Goal: Task Accomplishment & Management: Manage account settings

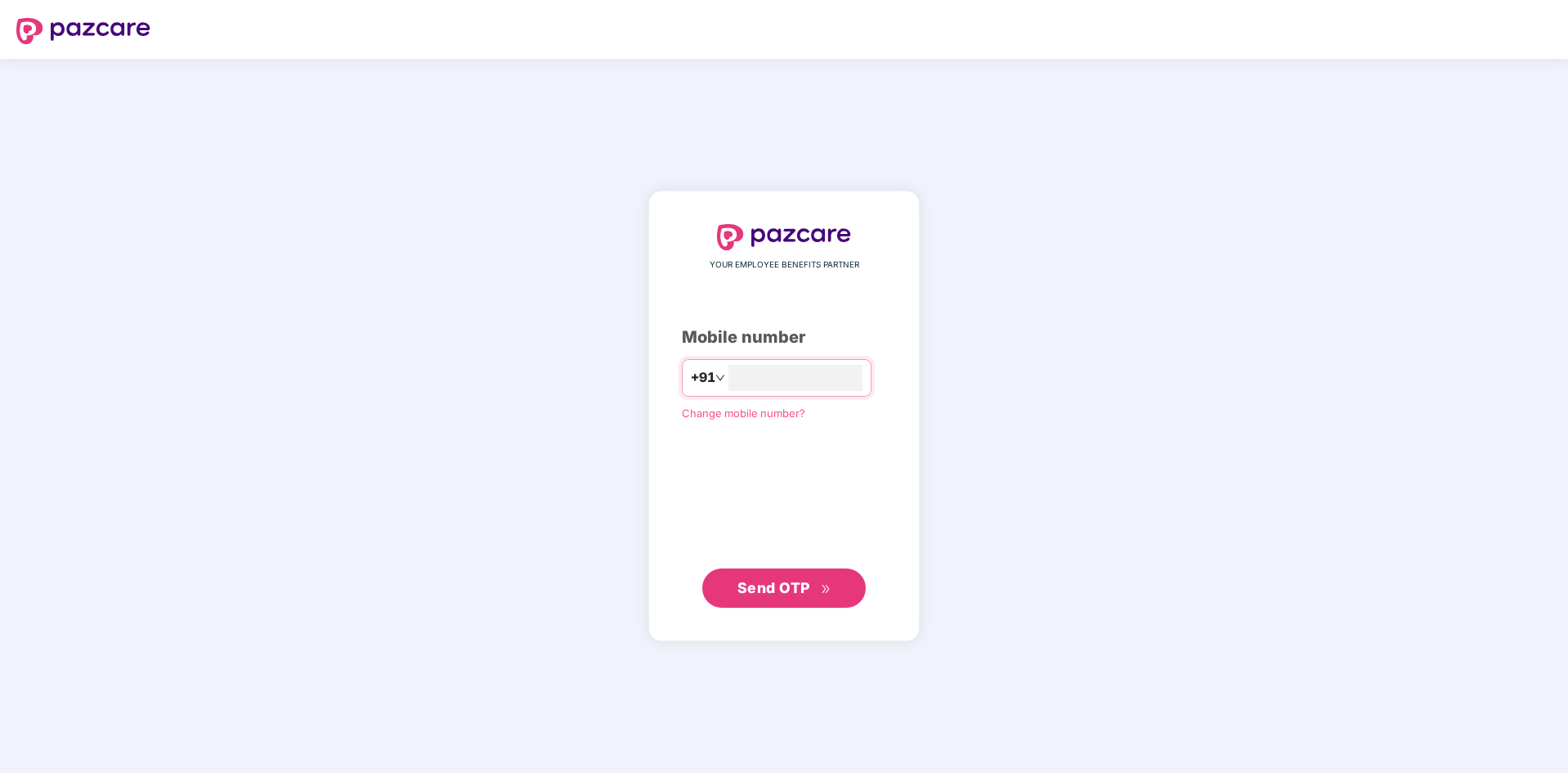
type input "**********"
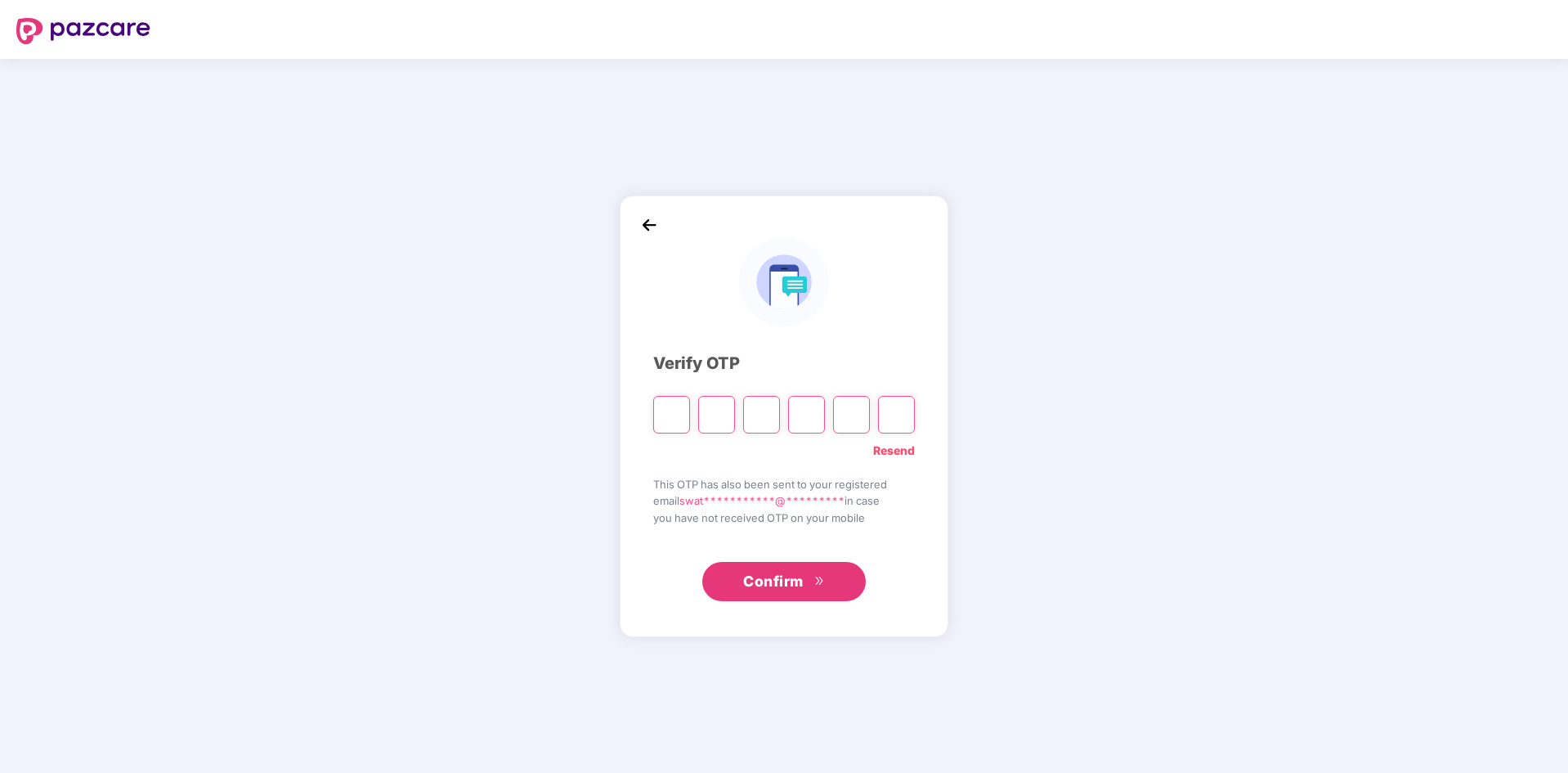
type input "*"
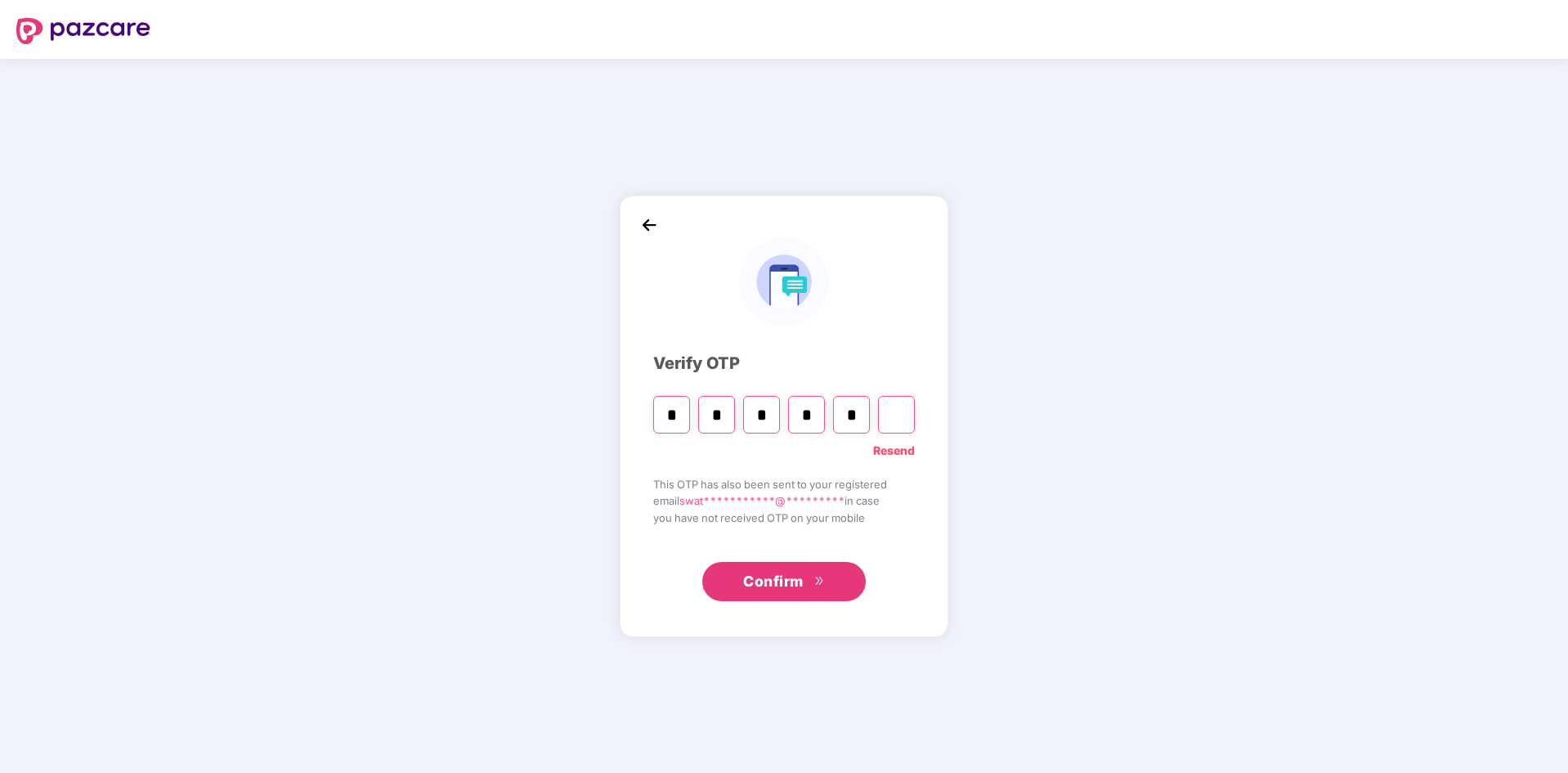
type input "*"
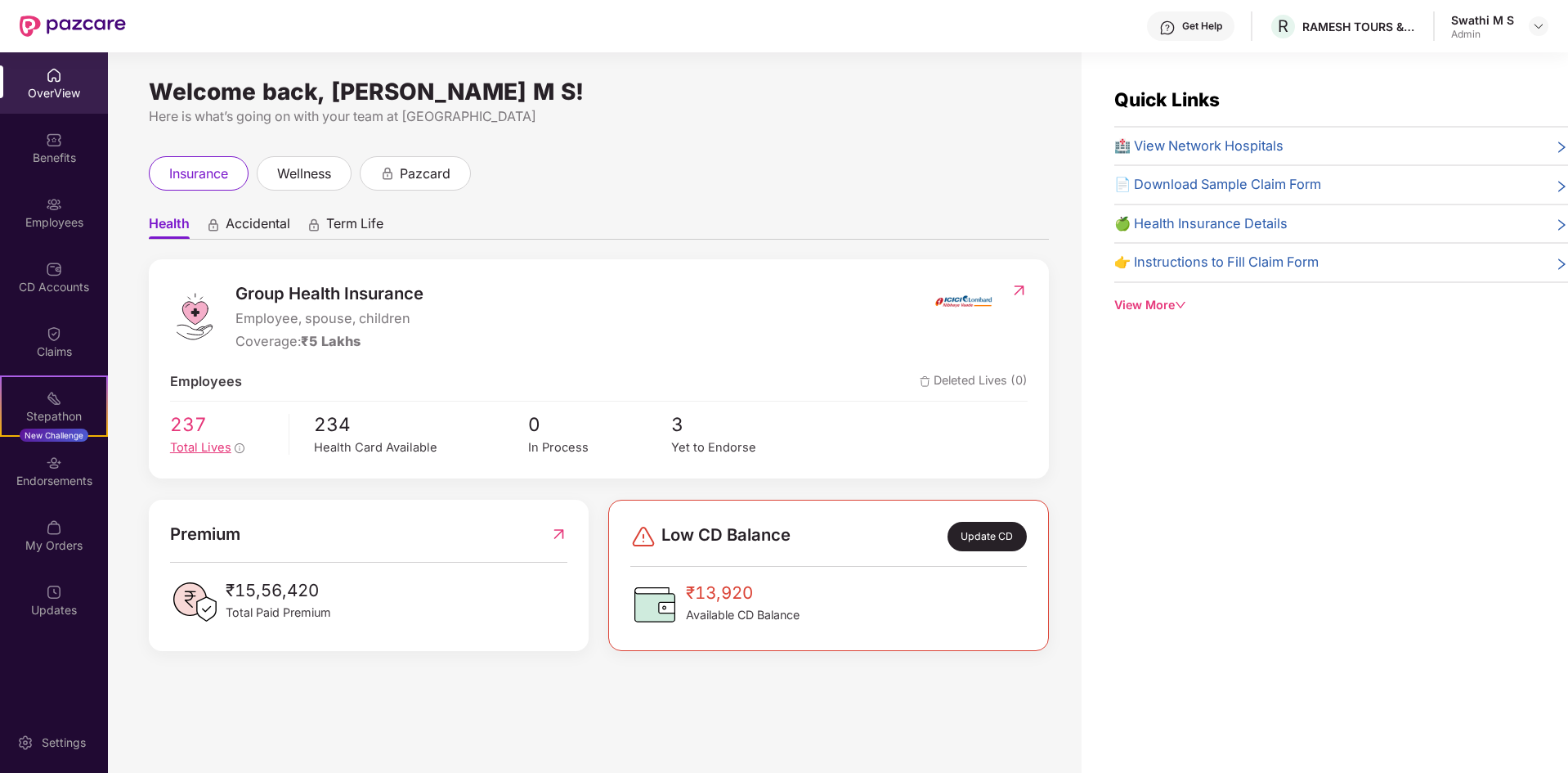
click at [181, 446] on span "Total Lives" at bounding box center [201, 447] width 62 height 15
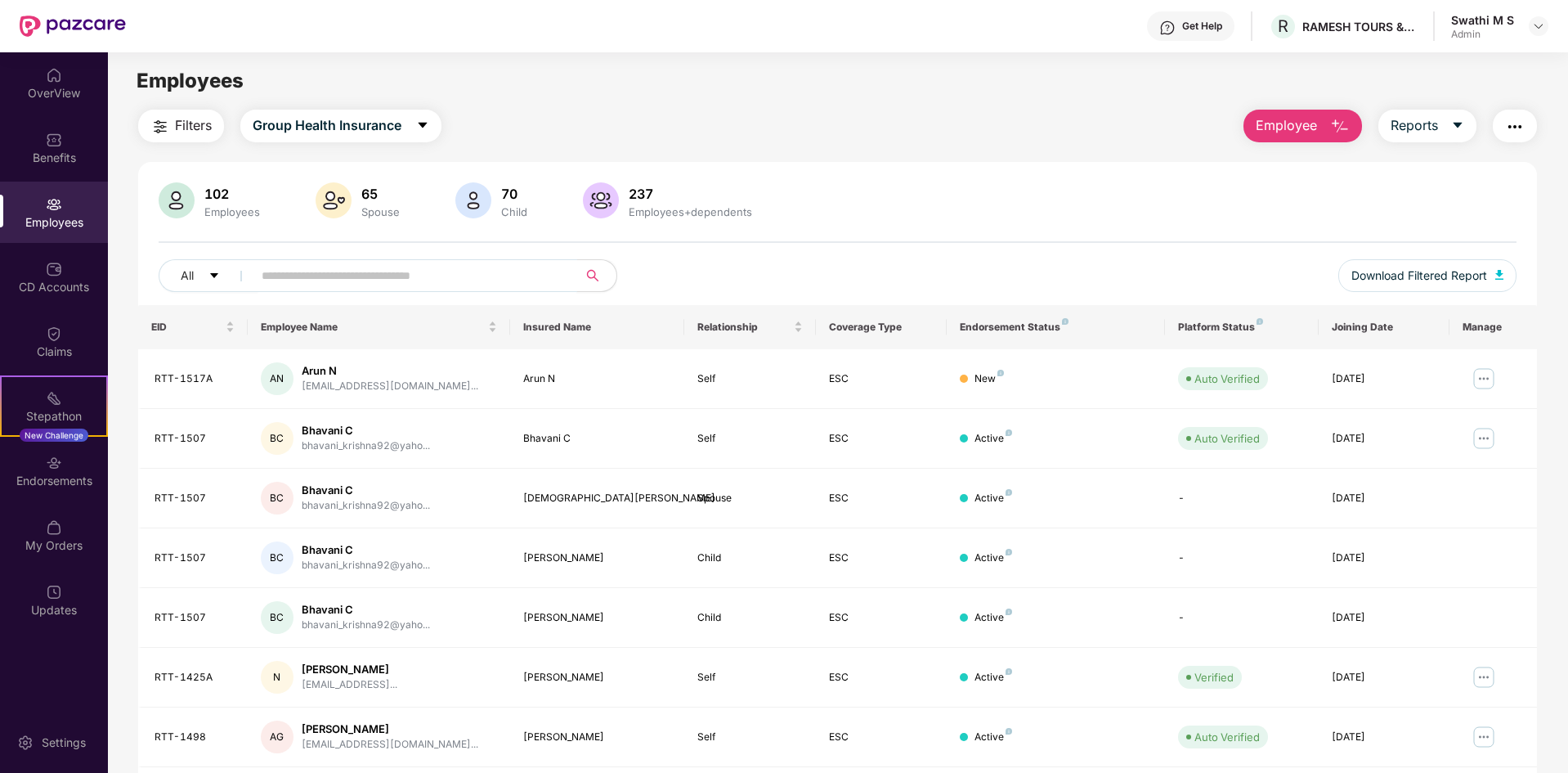
click at [278, 278] on input "text" at bounding box center [408, 276] width 294 height 25
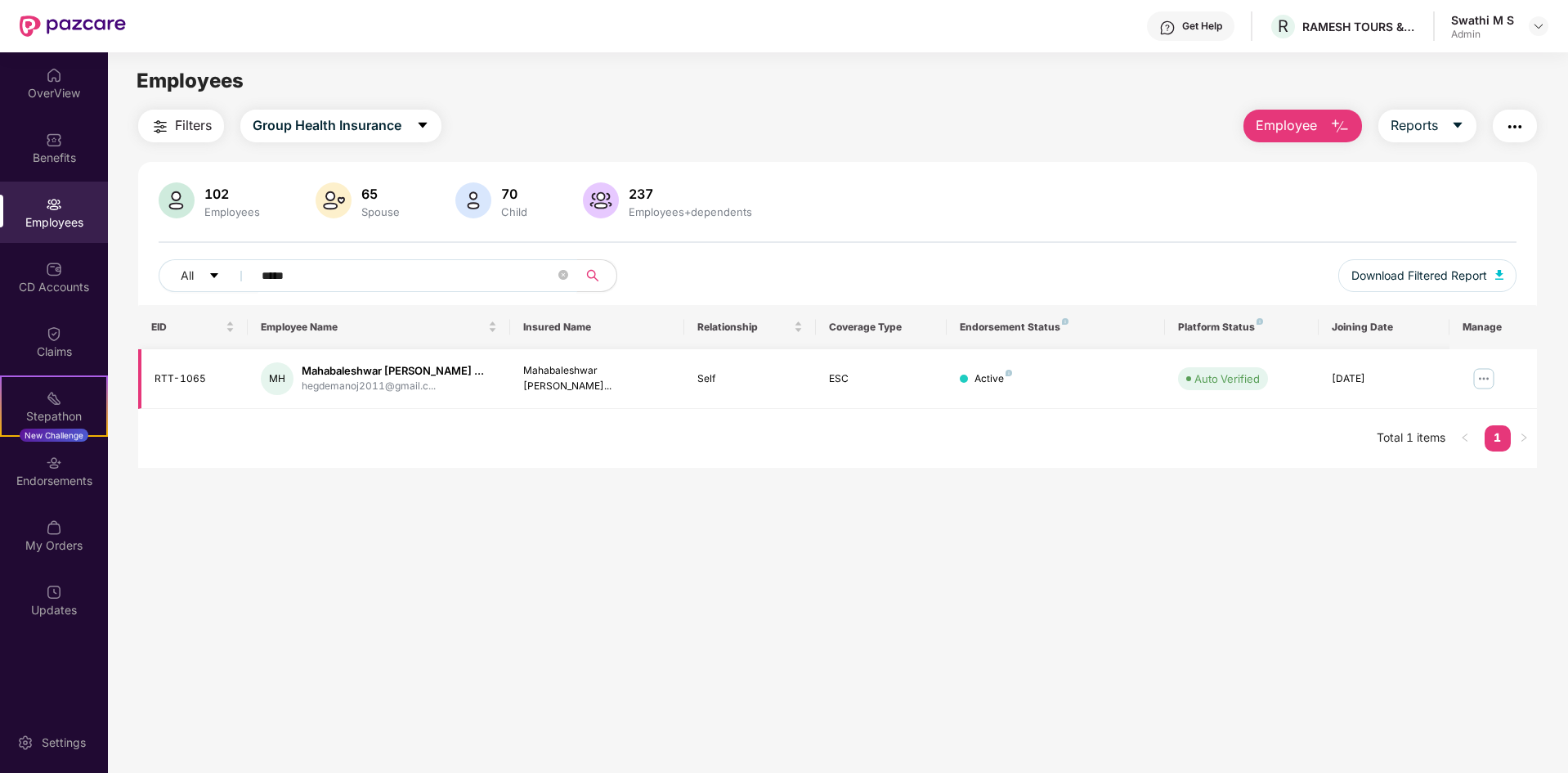
type input "*****"
click at [1485, 372] on img at bounding box center [1484, 379] width 27 height 27
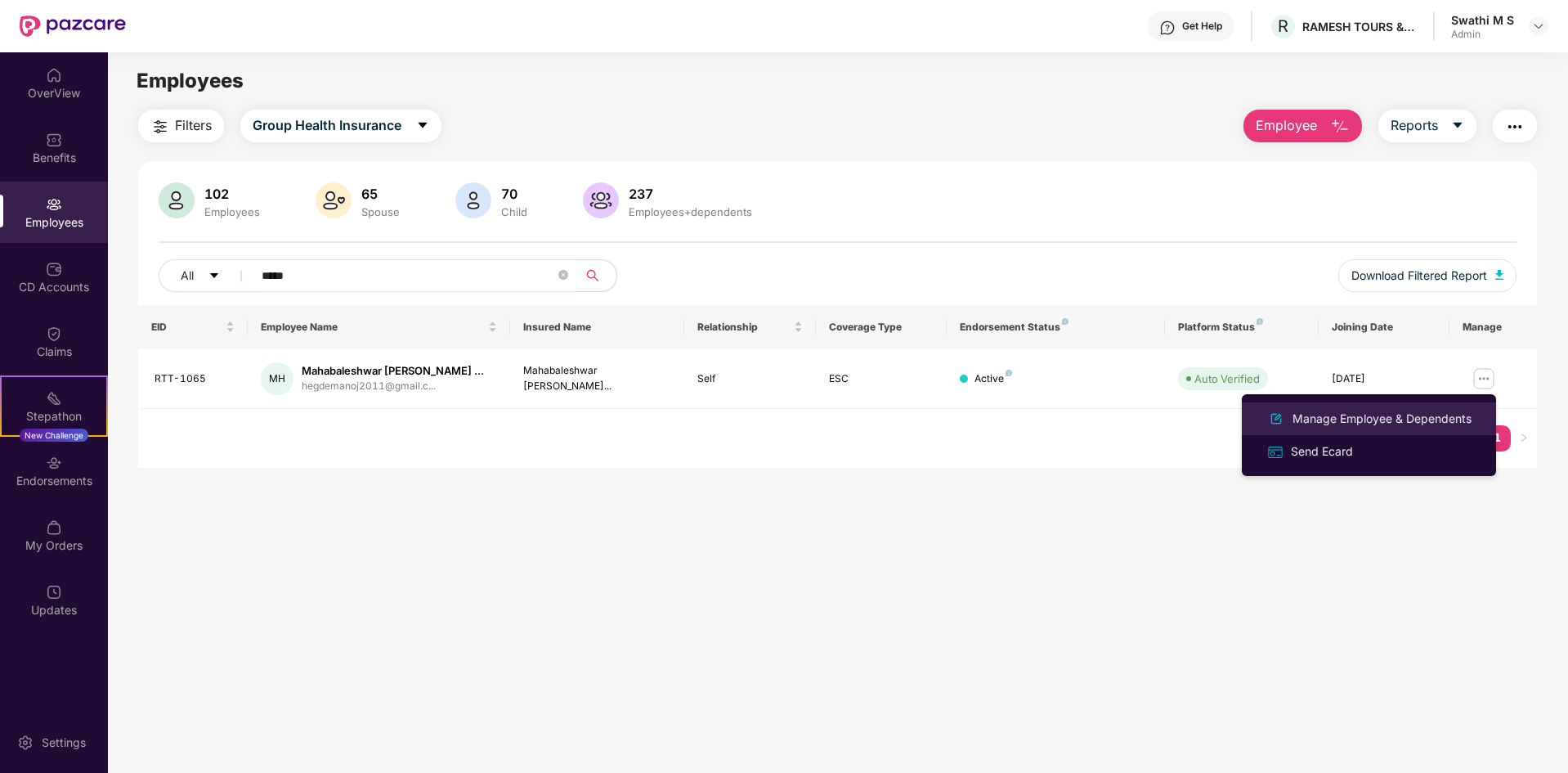
click at [1327, 414] on div "Manage Employee & Dependents" at bounding box center [1381, 418] width 186 height 18
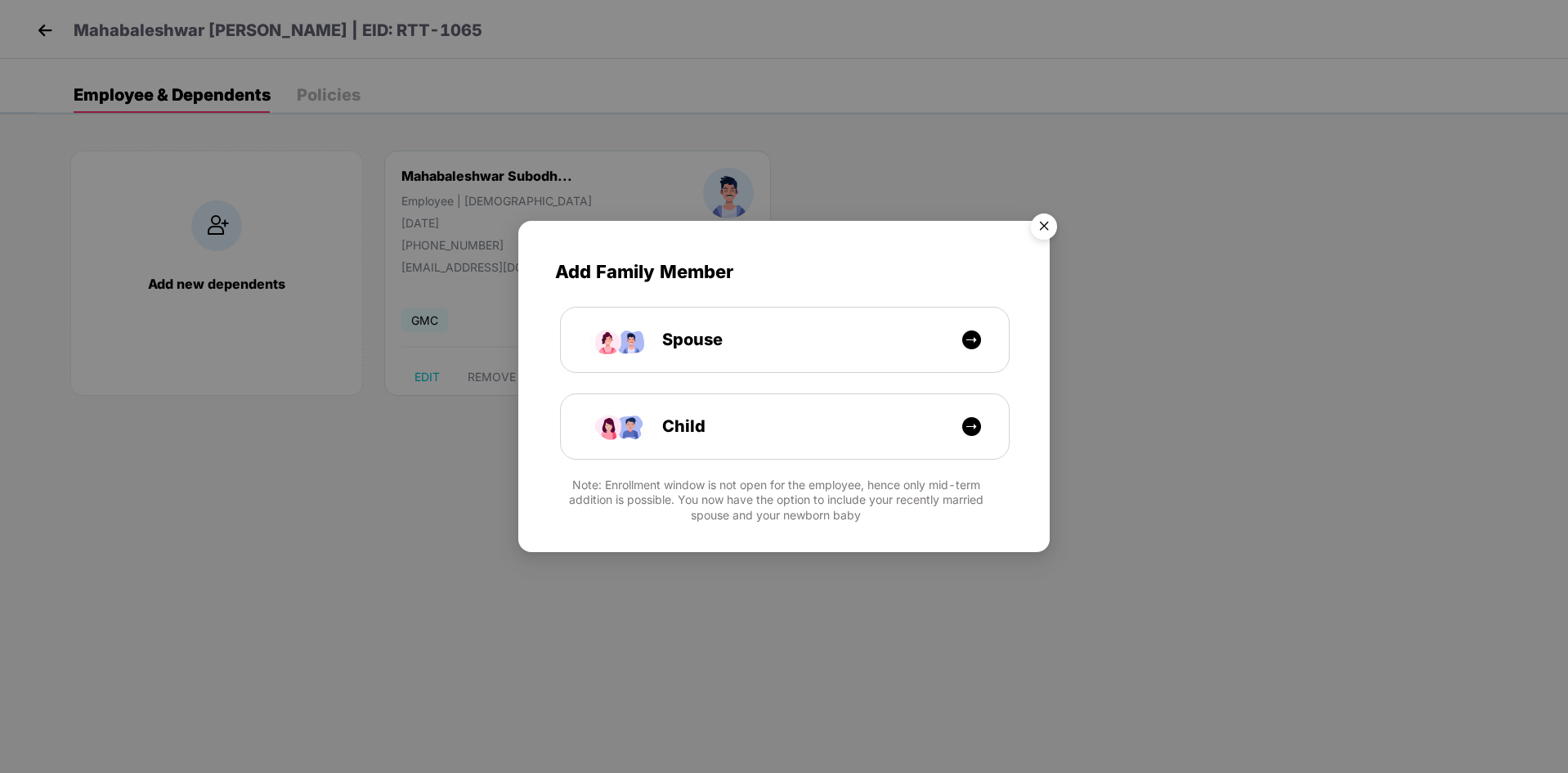
click at [1039, 228] on img "Close" at bounding box center [1043, 229] width 45 height 45
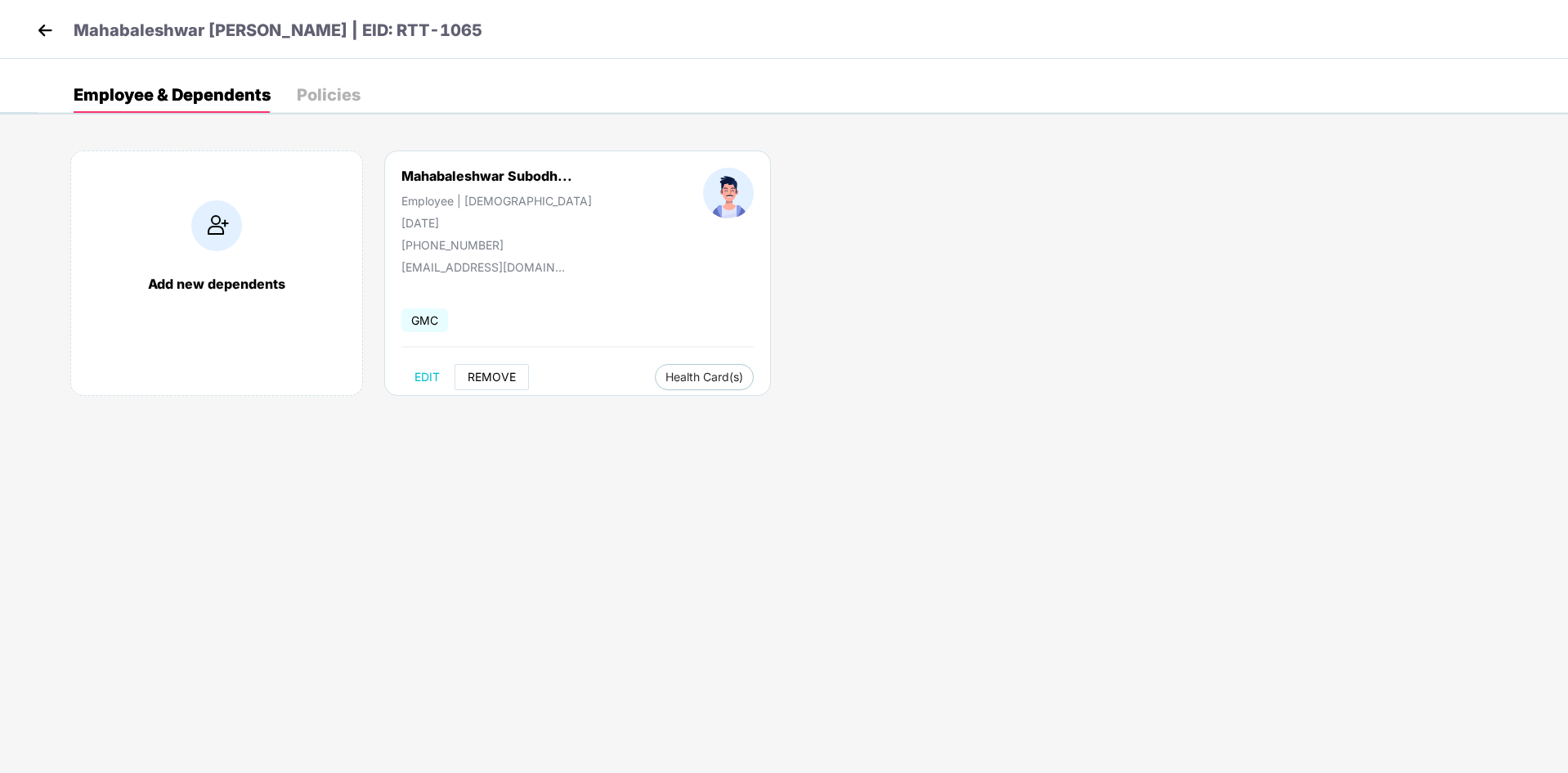
click at [493, 376] on span "REMOVE" at bounding box center [491, 377] width 48 height 13
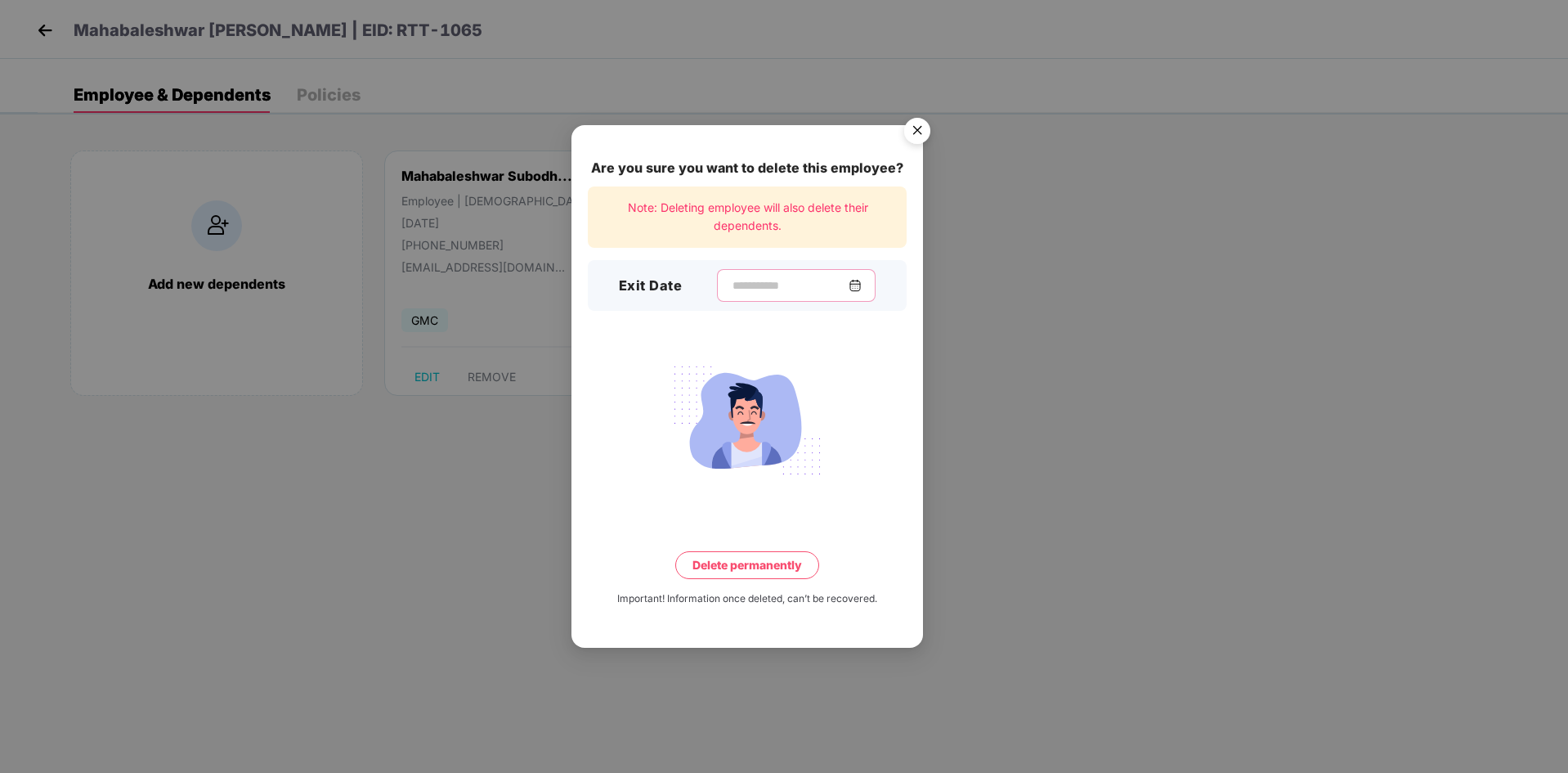
click at [766, 279] on input at bounding box center [790, 286] width 117 height 17
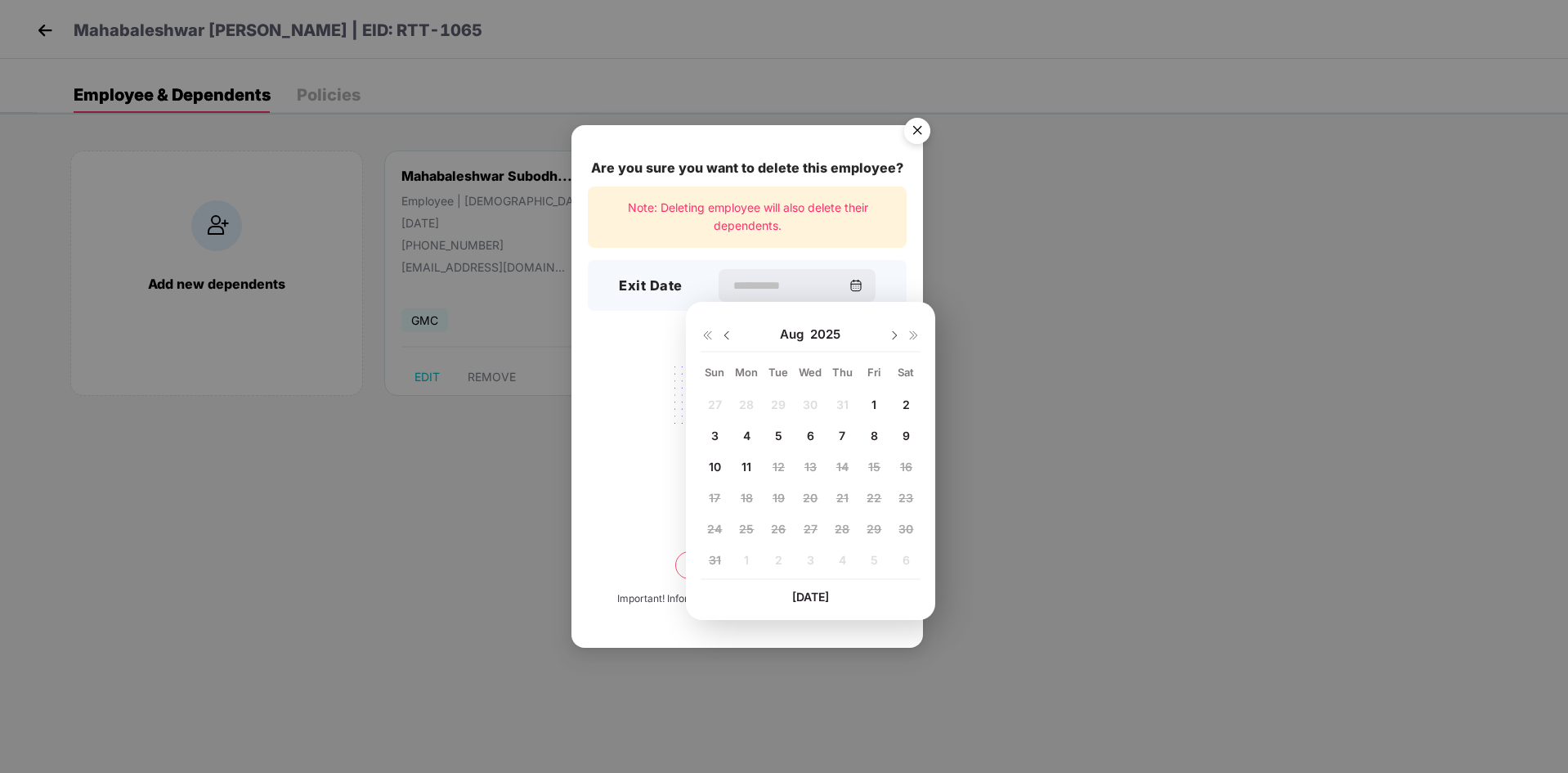
click at [747, 465] on span "11" at bounding box center [746, 466] width 9 height 14
type input "**********"
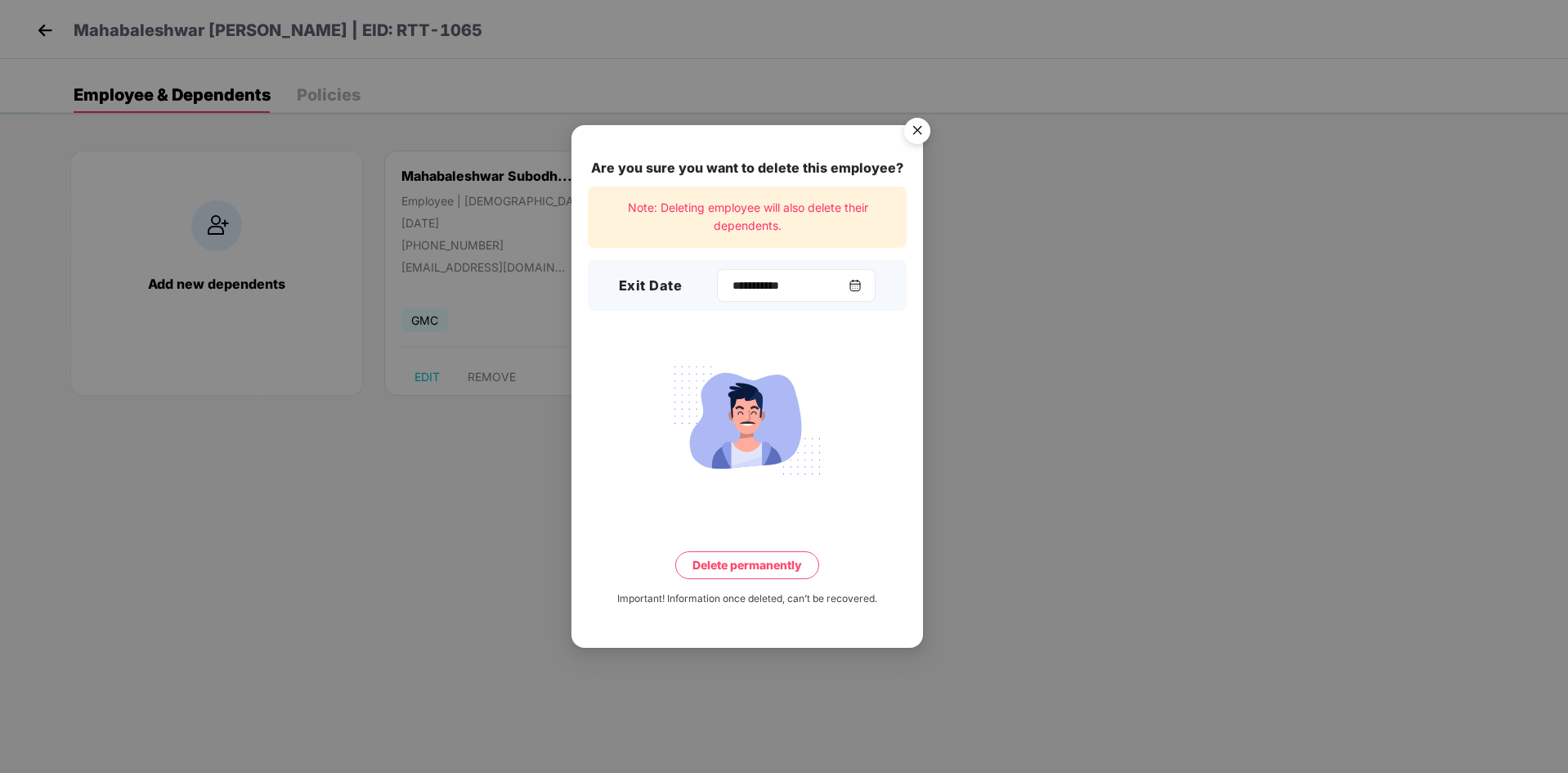
click at [862, 290] on img at bounding box center [855, 285] width 13 height 13
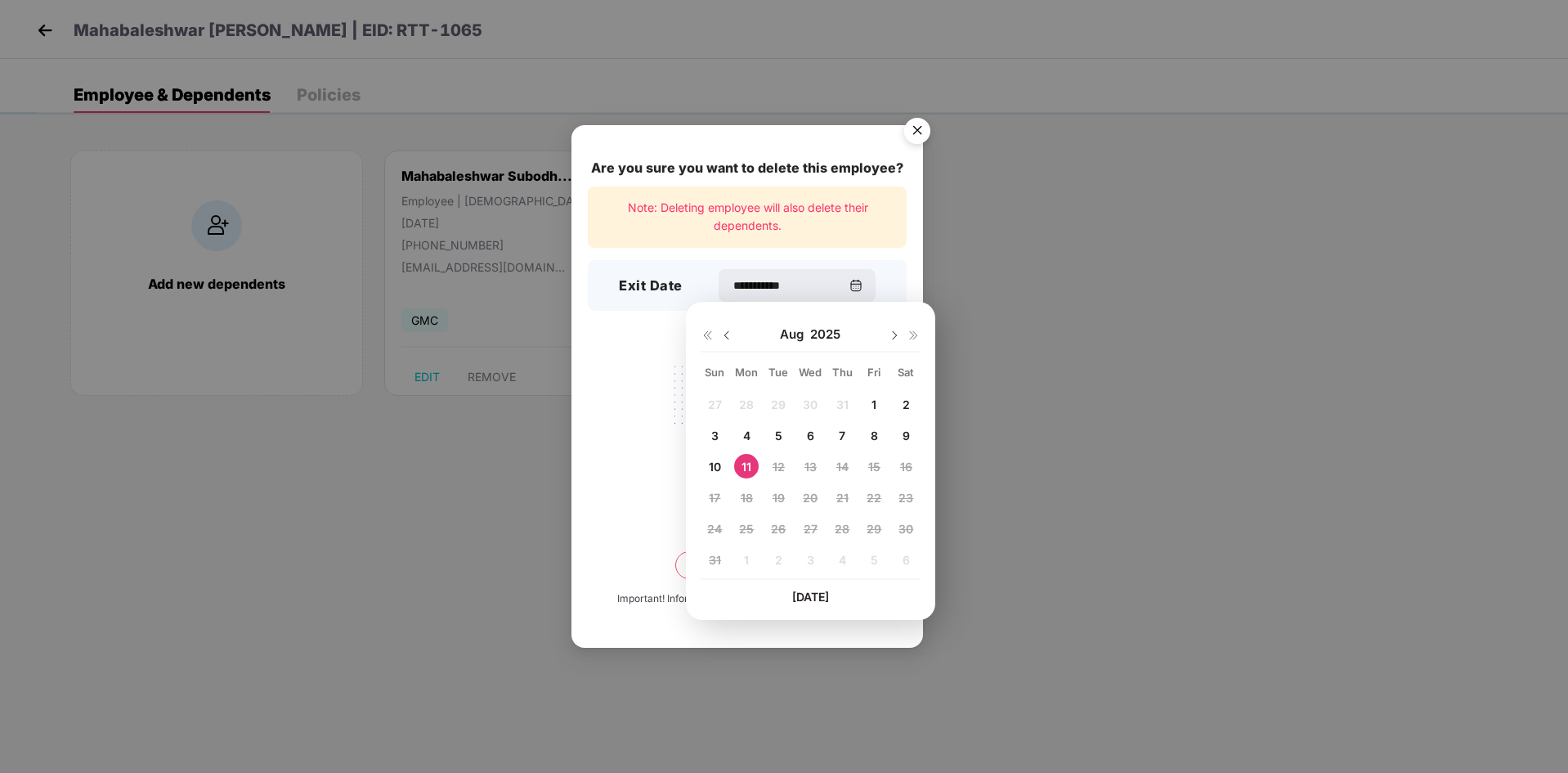
click at [745, 463] on span "11" at bounding box center [746, 466] width 9 height 14
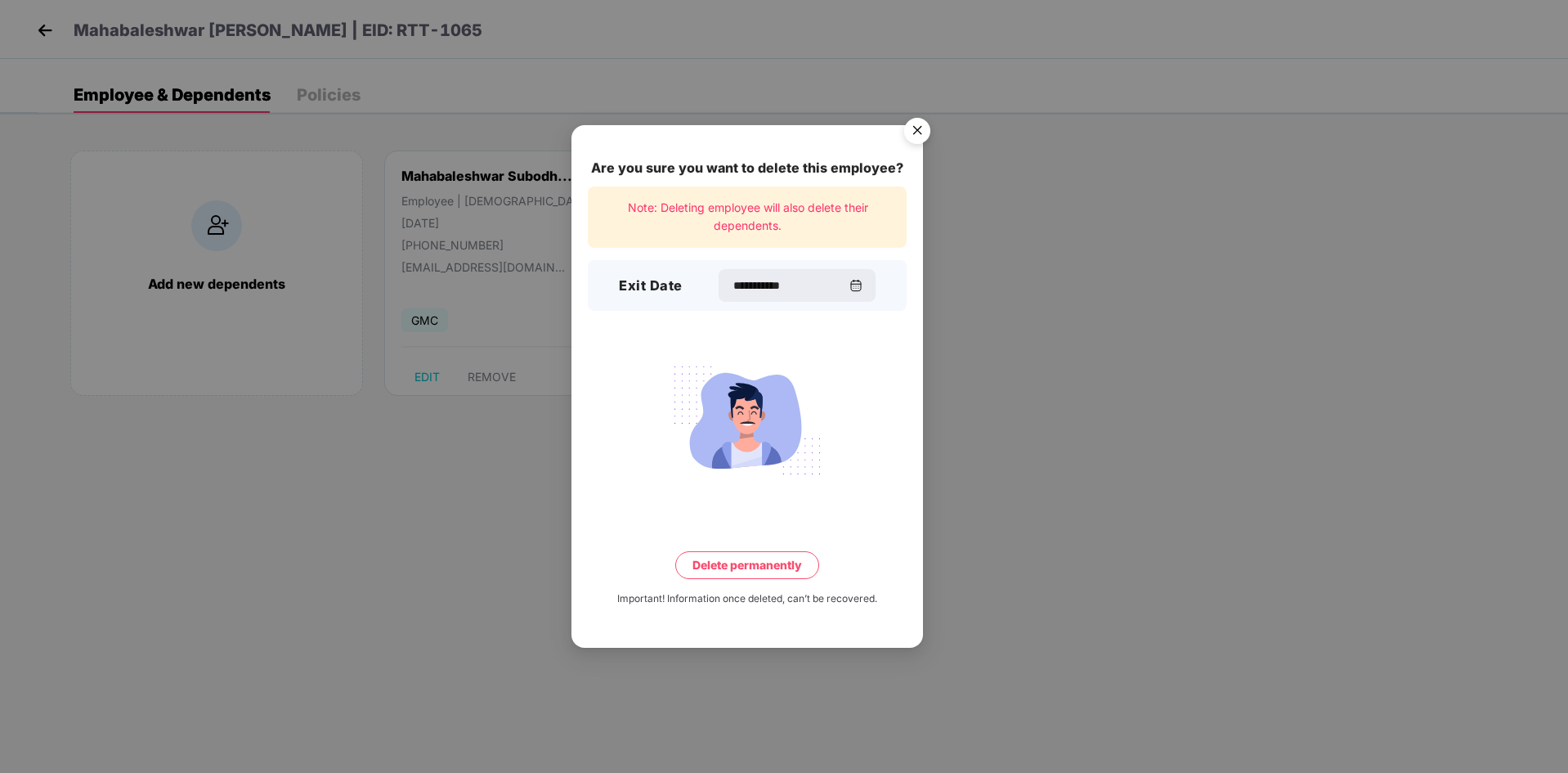
click at [749, 559] on button "Delete permanently" at bounding box center [747, 565] width 144 height 27
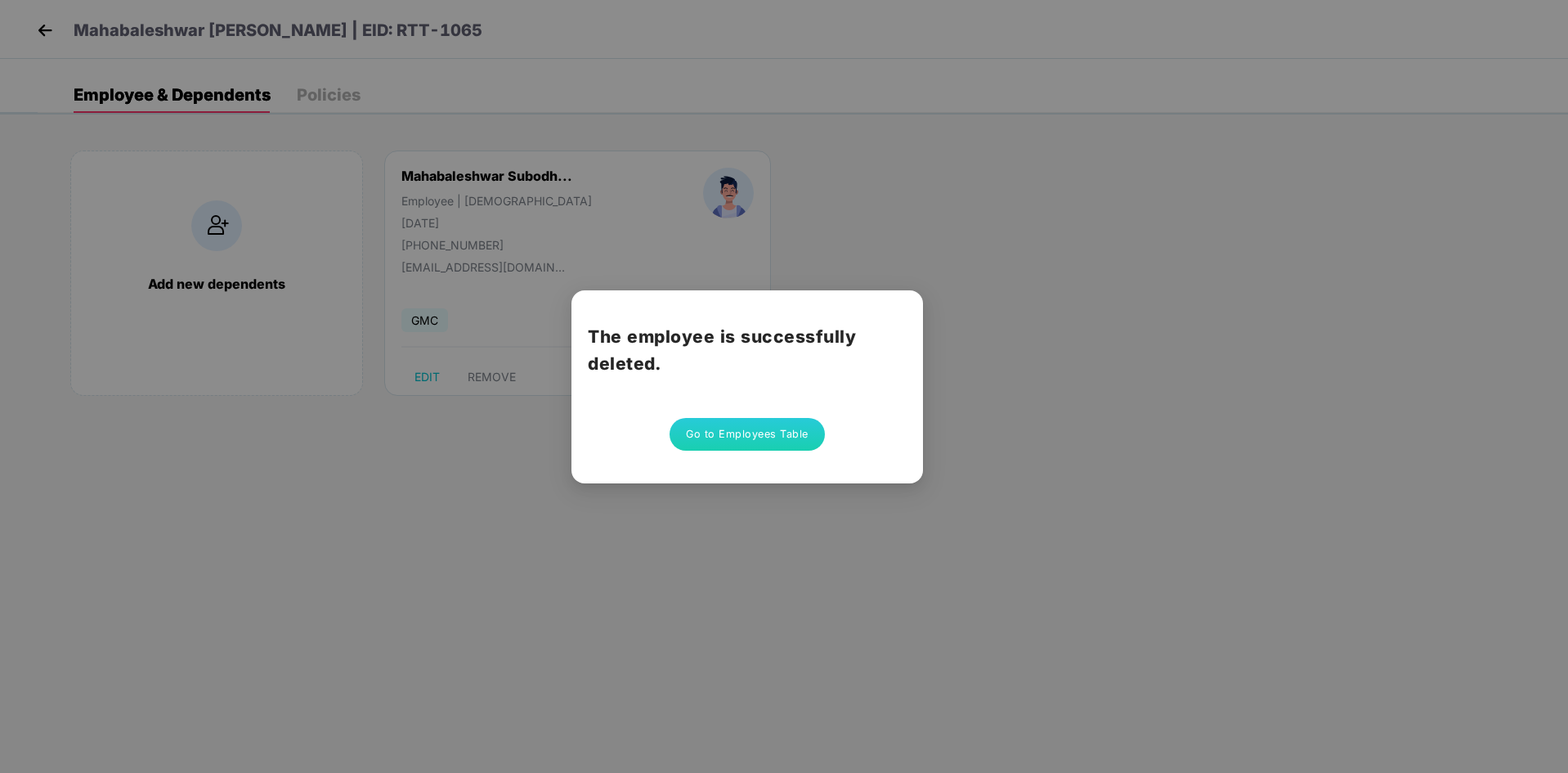
click at [778, 434] on button "Go to Employees Table" at bounding box center [747, 434] width 155 height 33
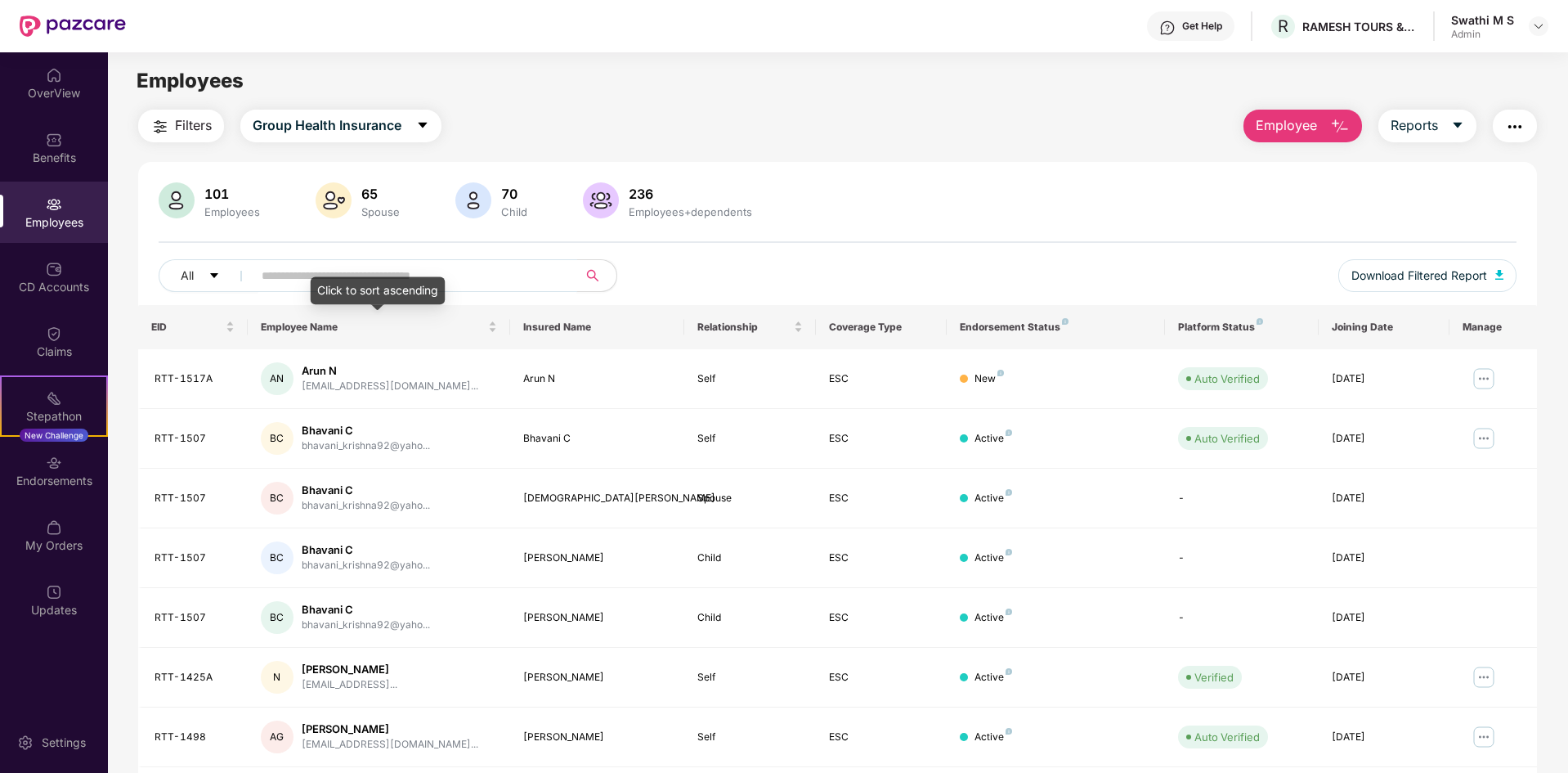
click at [492, 274] on input "text" at bounding box center [408, 276] width 294 height 25
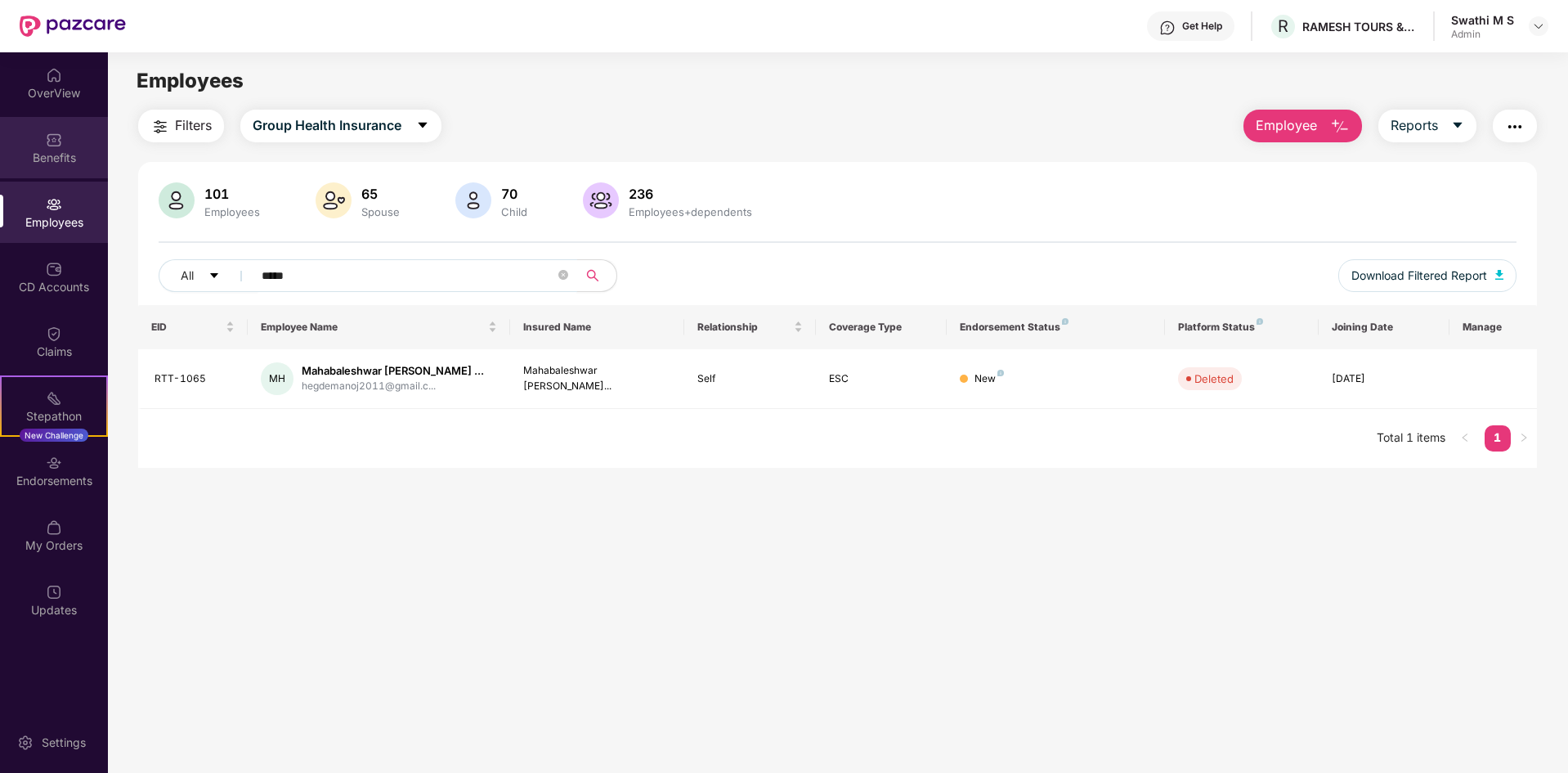
type input "*****"
click at [58, 154] on div "Benefits" at bounding box center [54, 157] width 108 height 16
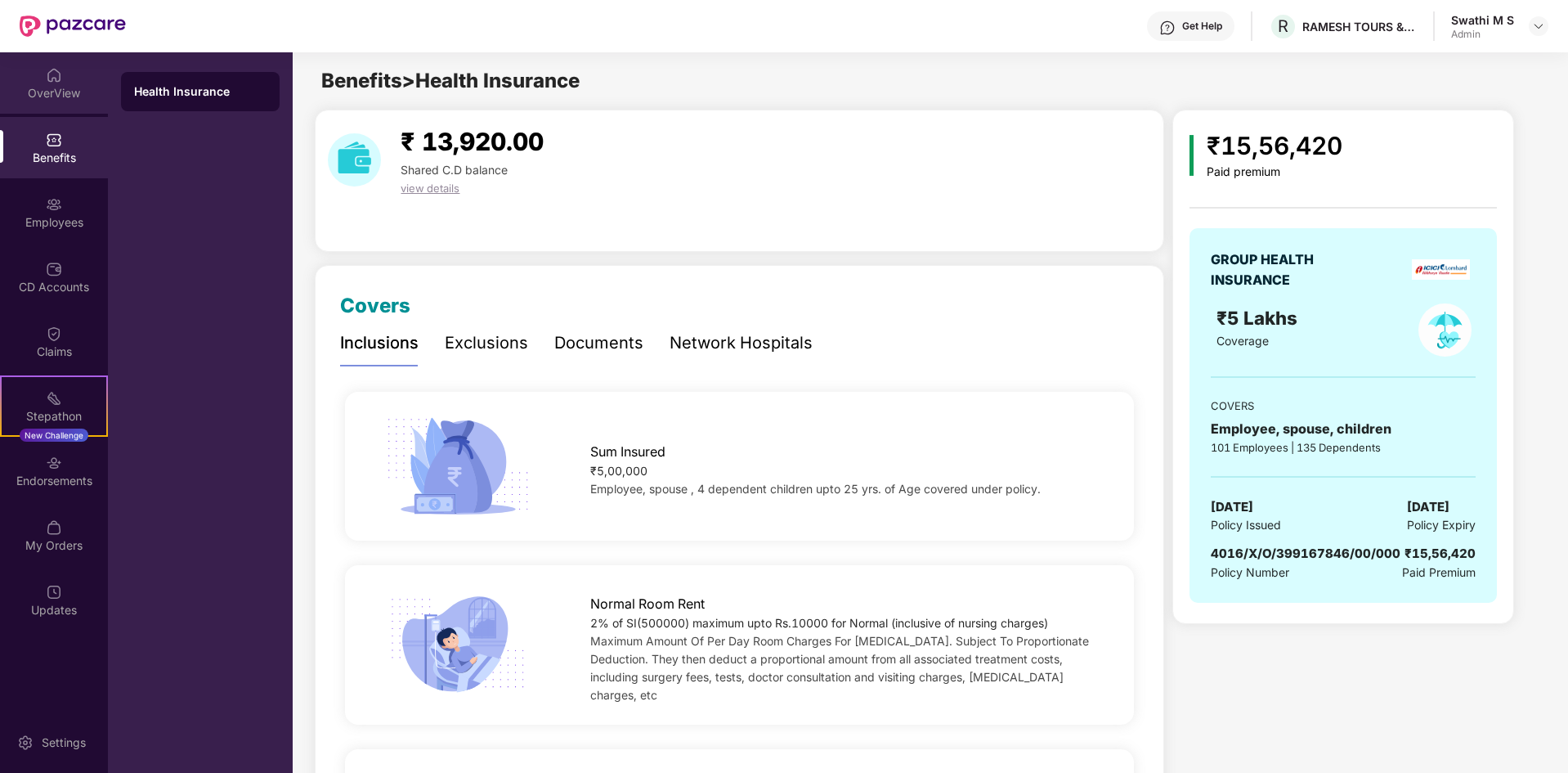
click at [58, 90] on div "OverView" at bounding box center [54, 93] width 108 height 16
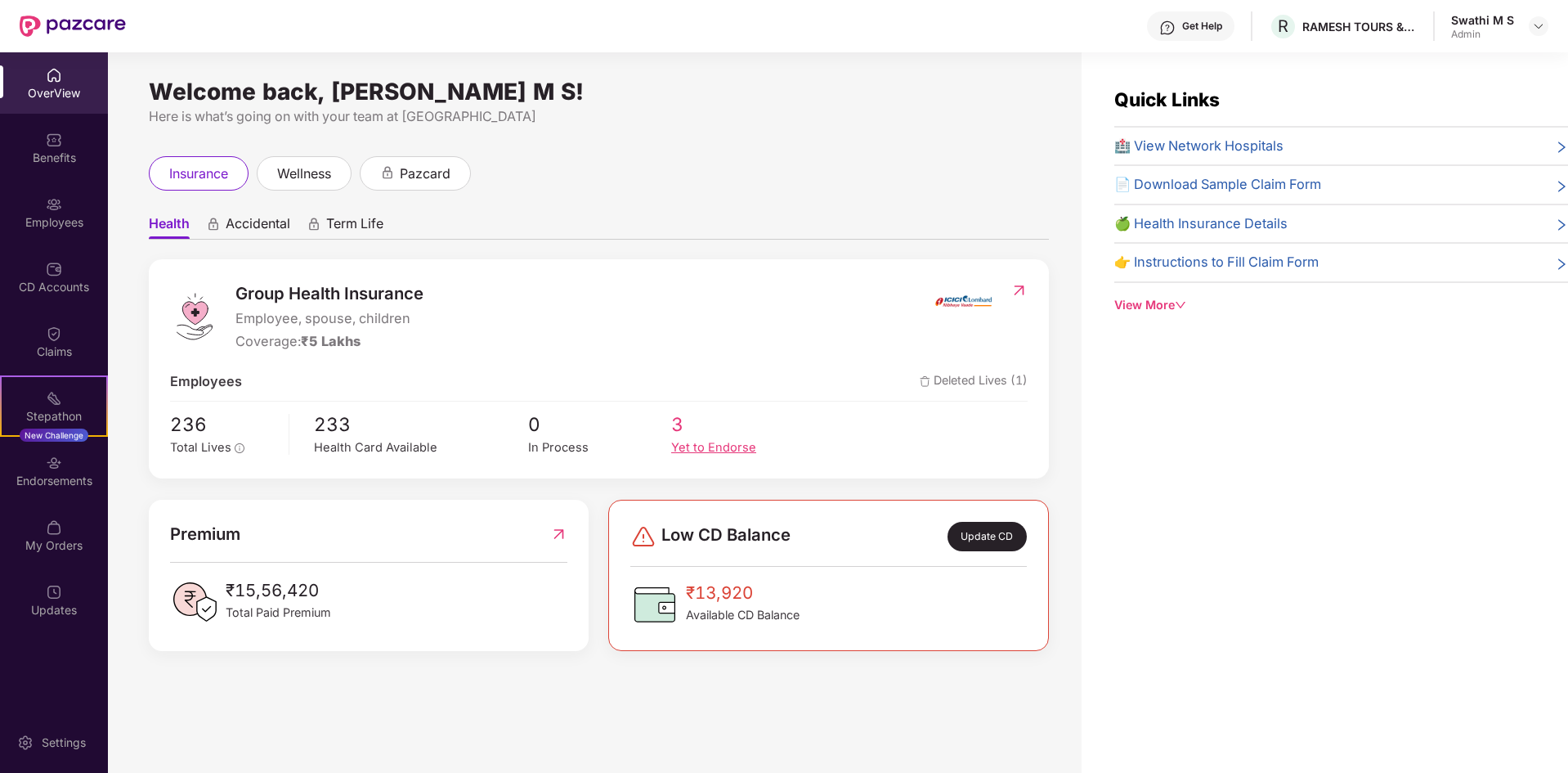
click at [713, 440] on div "3 Yet to Endorse" at bounding box center [742, 433] width 143 height 48
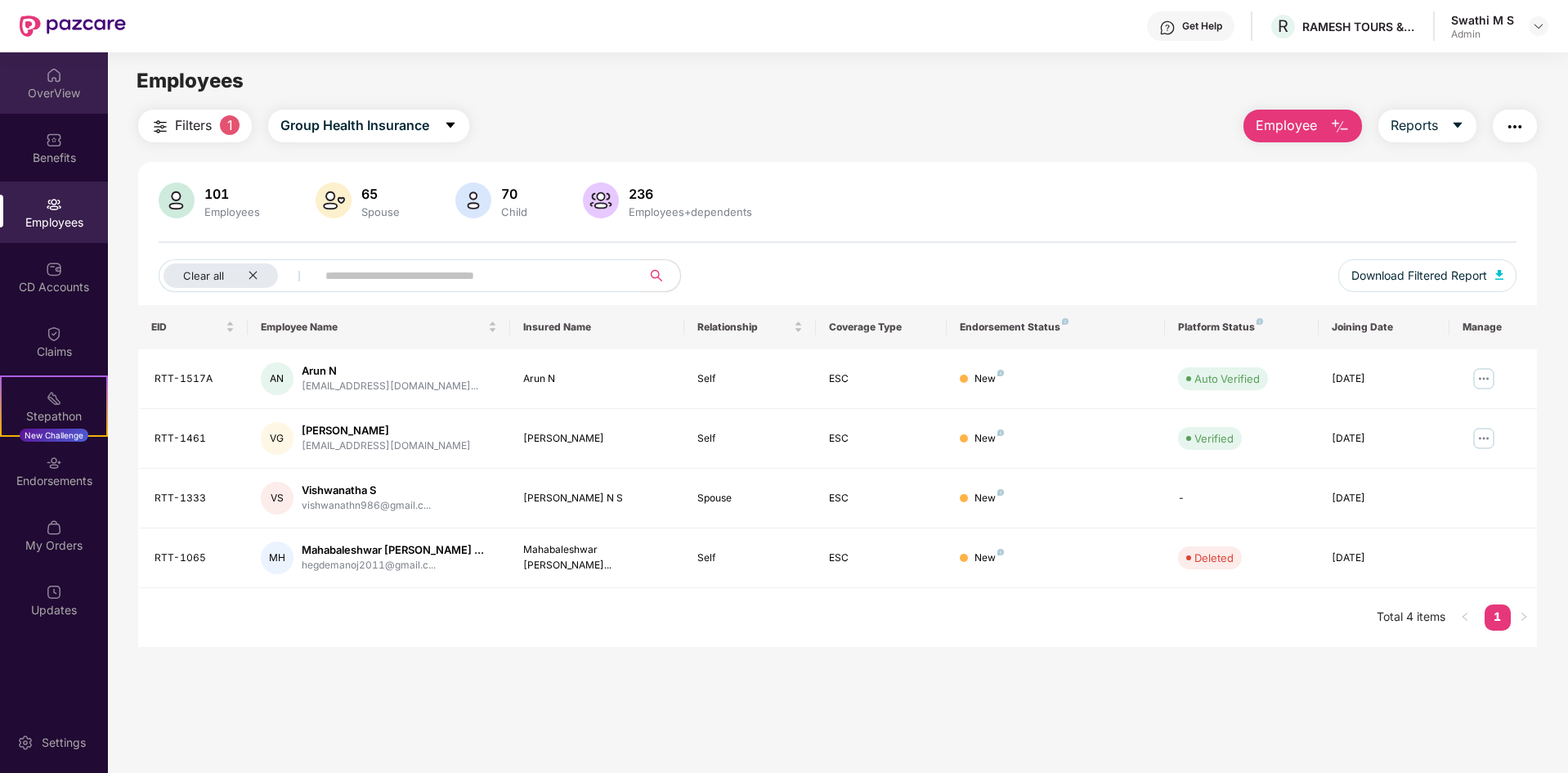
click at [51, 77] on img at bounding box center [53, 75] width 16 height 16
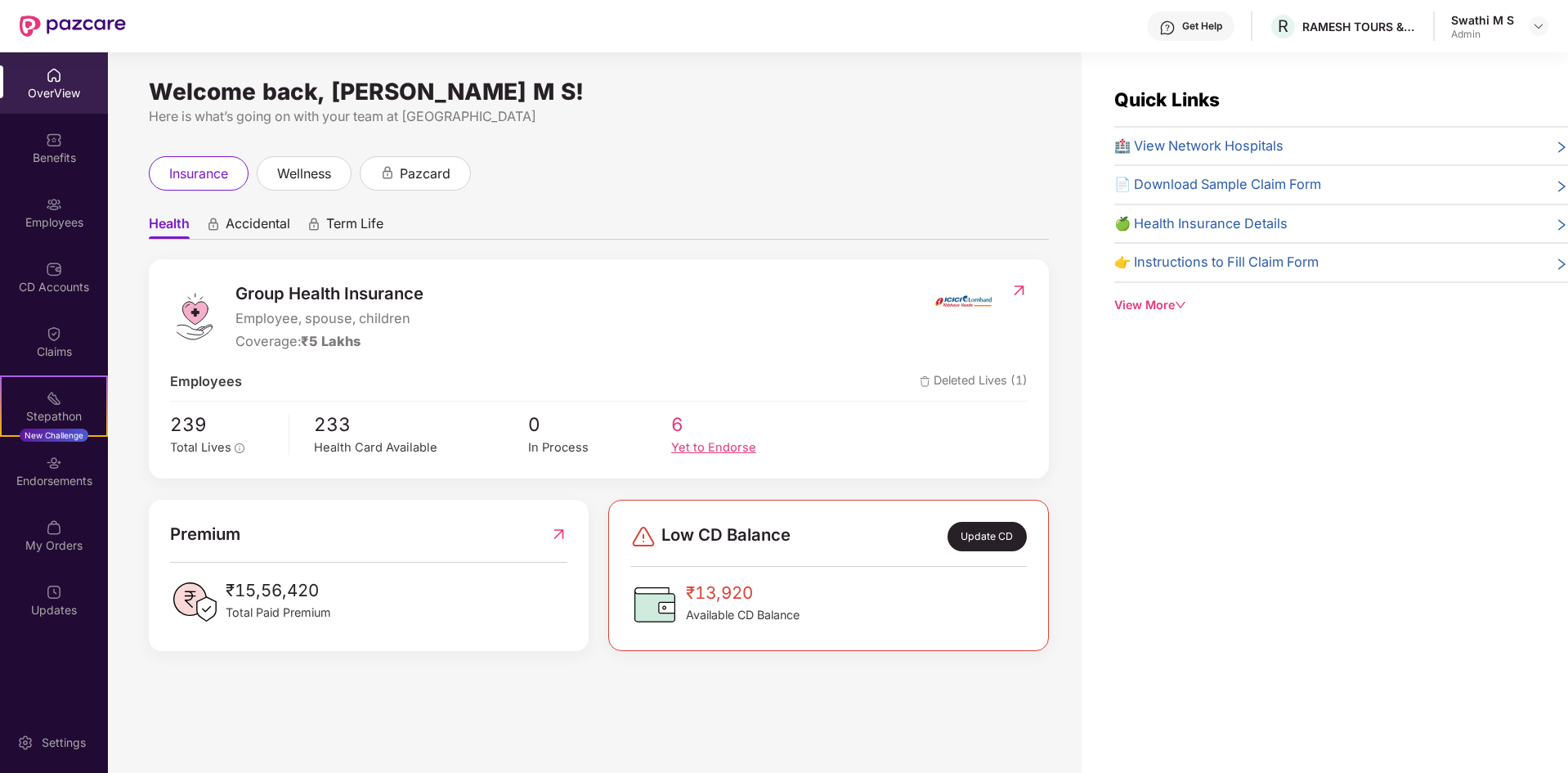
click at [705, 447] on div "Yet to Endorse" at bounding box center [742, 448] width 143 height 19
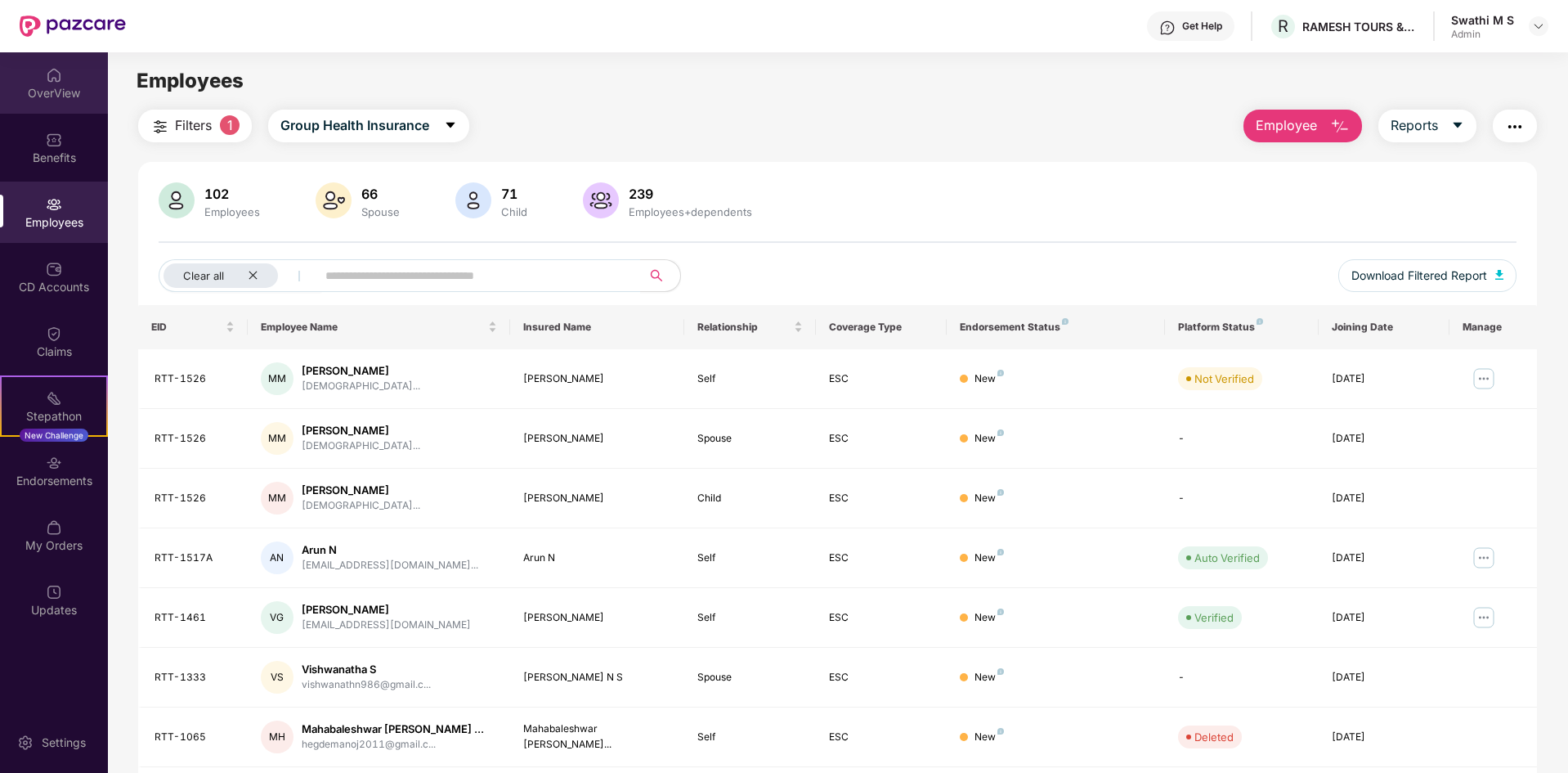
click at [62, 86] on div "OverView" at bounding box center [54, 93] width 108 height 16
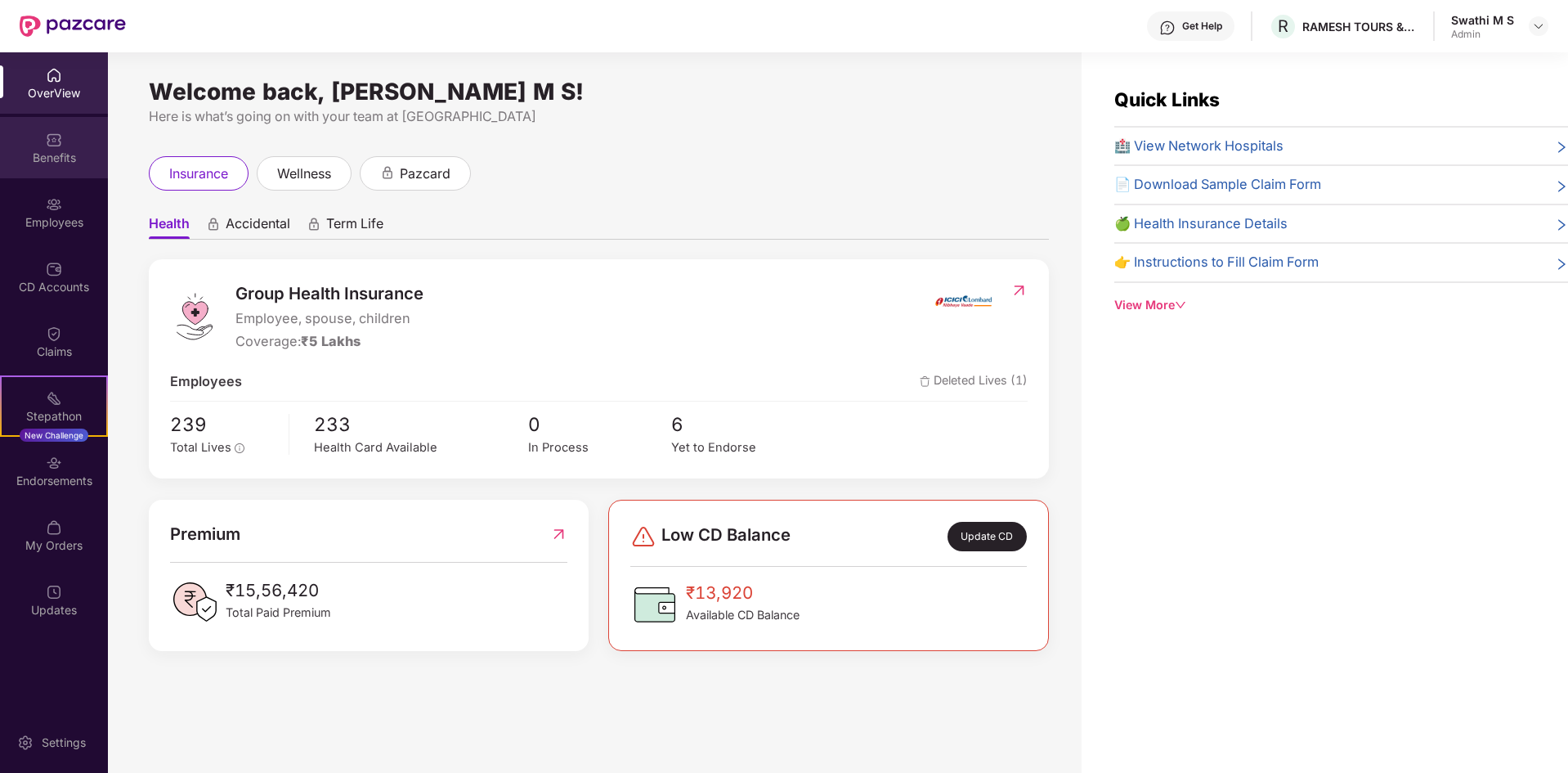
click at [55, 151] on div "Benefits" at bounding box center [54, 157] width 108 height 16
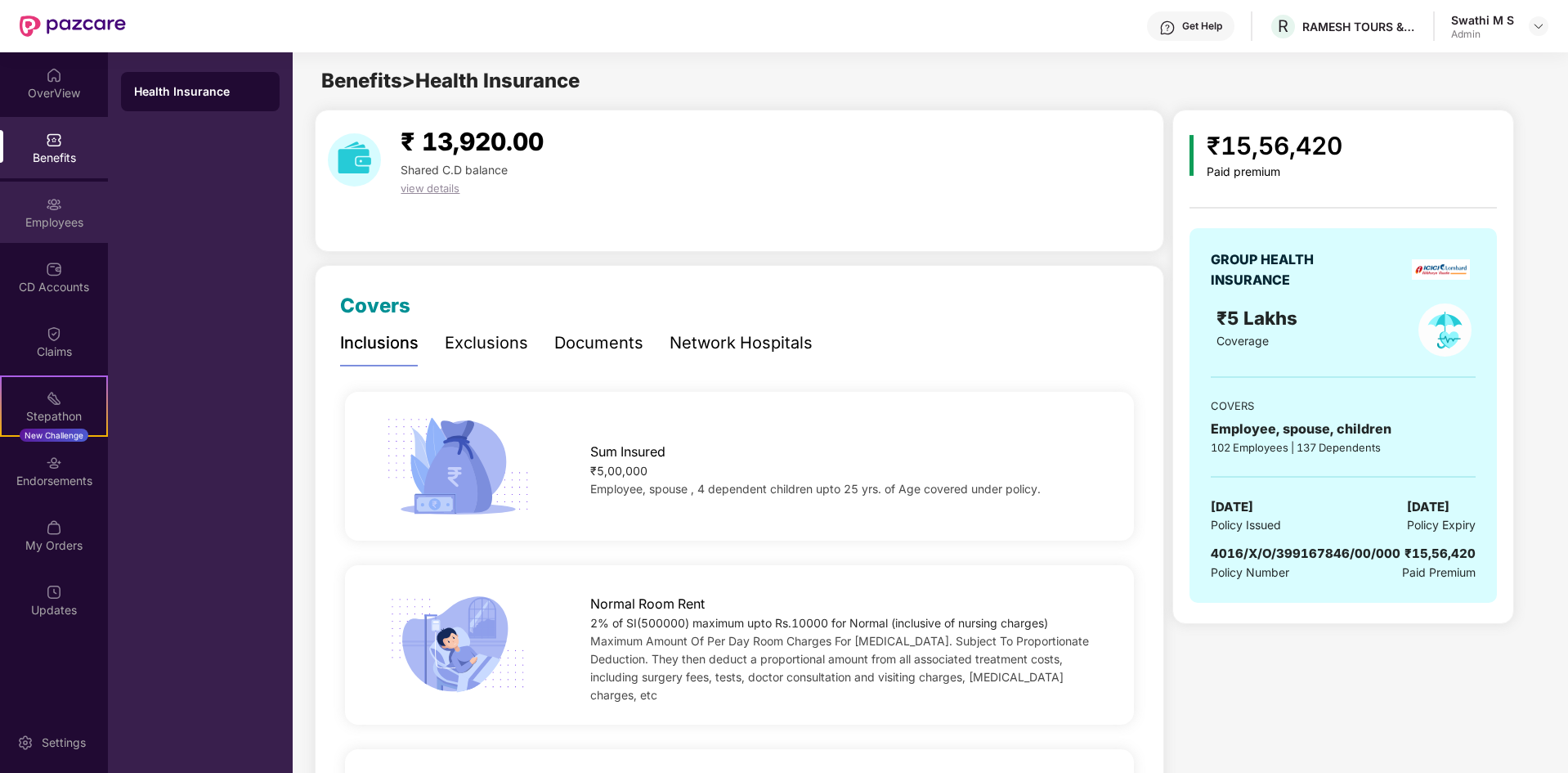
click at [50, 220] on div "Employees" at bounding box center [54, 222] width 108 height 16
